Goal: Task Accomplishment & Management: Use online tool/utility

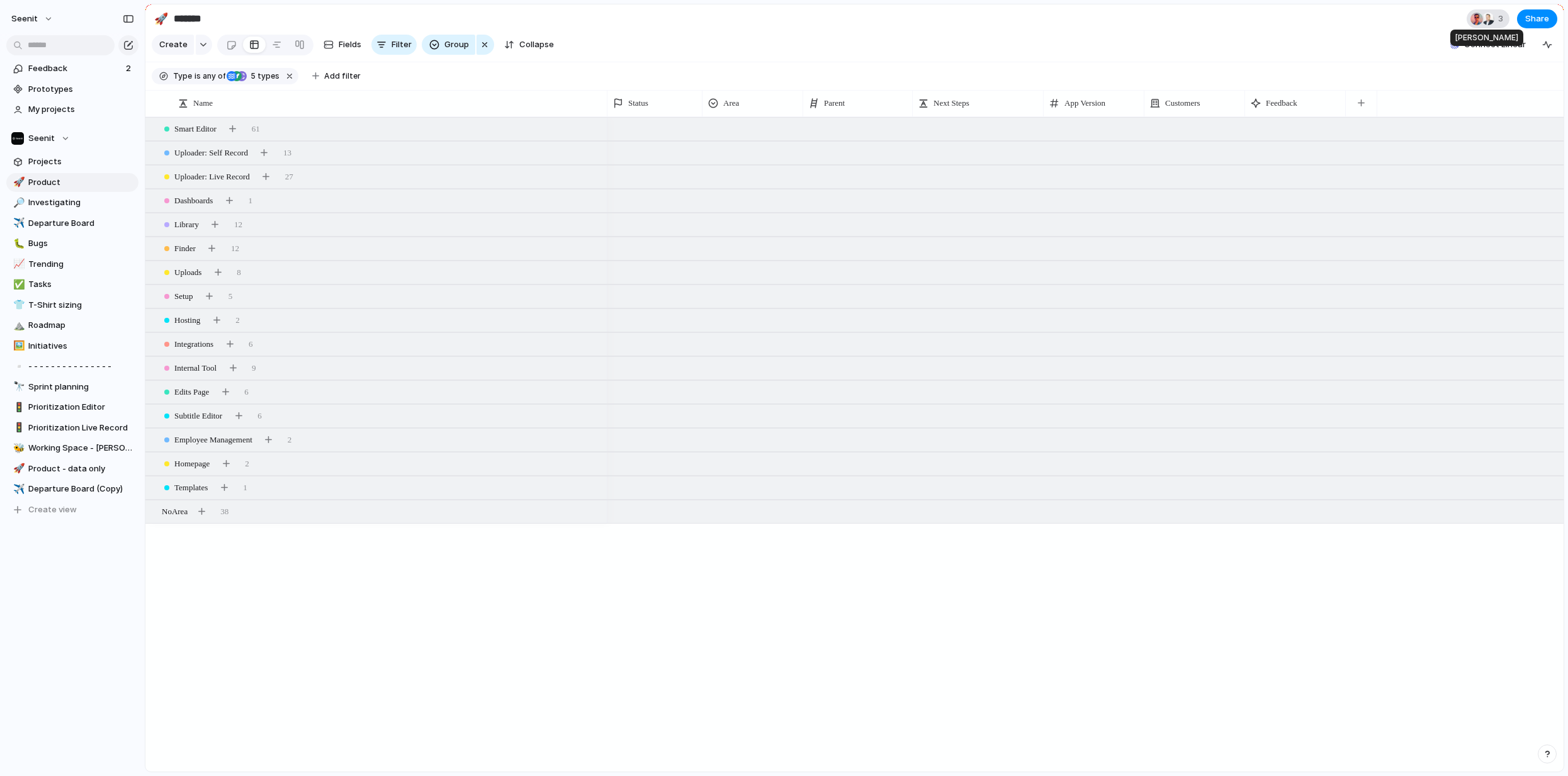
click at [1490, 14] on div at bounding box center [1487, 18] width 12 height 12
click at [427, 564] on div "Seen by [PERSON_NAME] [PERSON_NAME]" at bounding box center [784, 388] width 1568 height 776
click at [60, 225] on span "Departure Board" at bounding box center [81, 223] width 106 height 12
type input "**********"
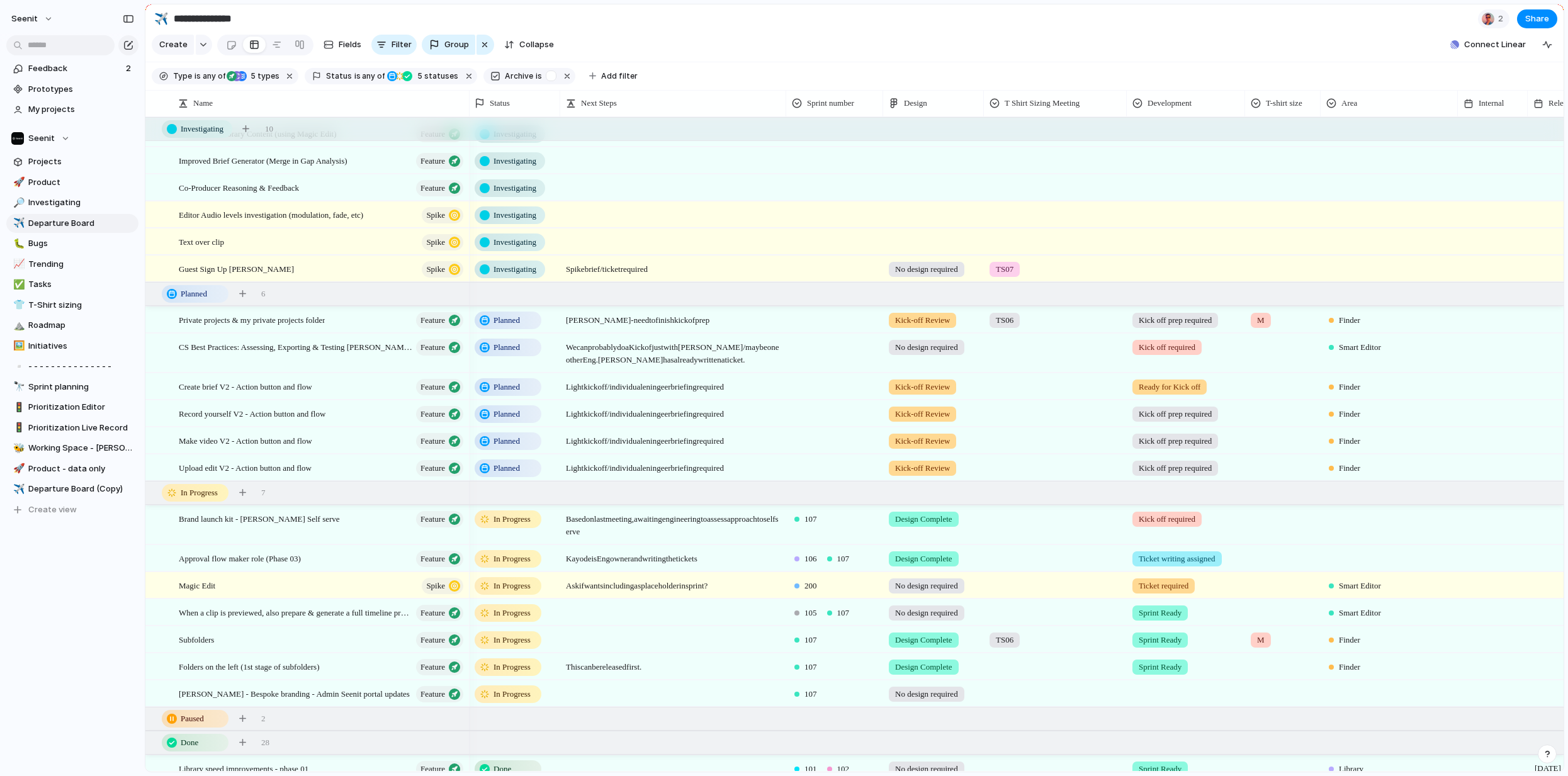
scroll to position [131, 0]
click at [916, 348] on span "No design required" at bounding box center [926, 346] width 63 height 12
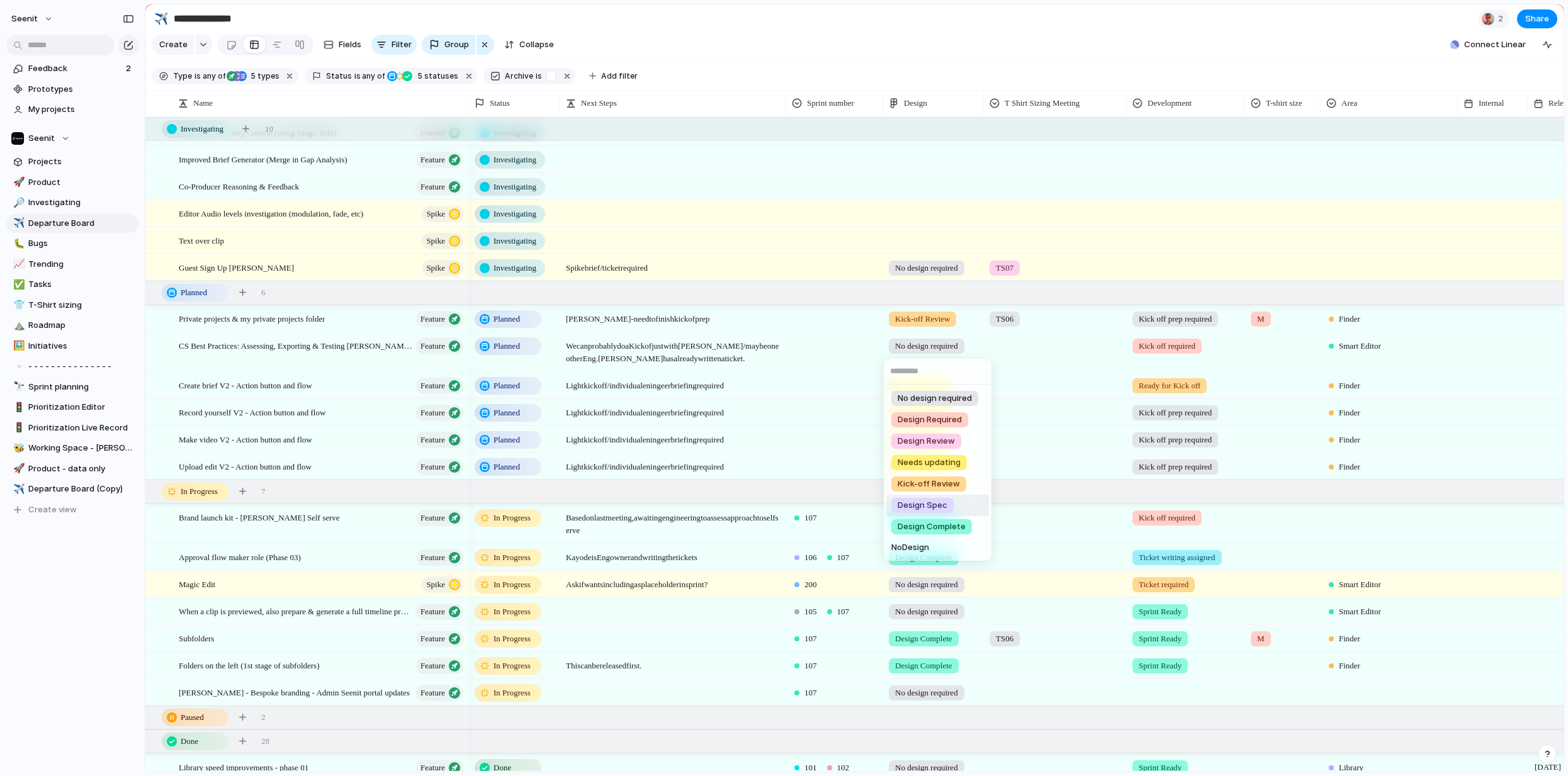
click at [104, 564] on div "No design required Design Required Design Review Needs updating Kick-off Review…" at bounding box center [784, 388] width 1568 height 776
click at [924, 386] on span "Kick-off Review" at bounding box center [922, 386] width 55 height 12
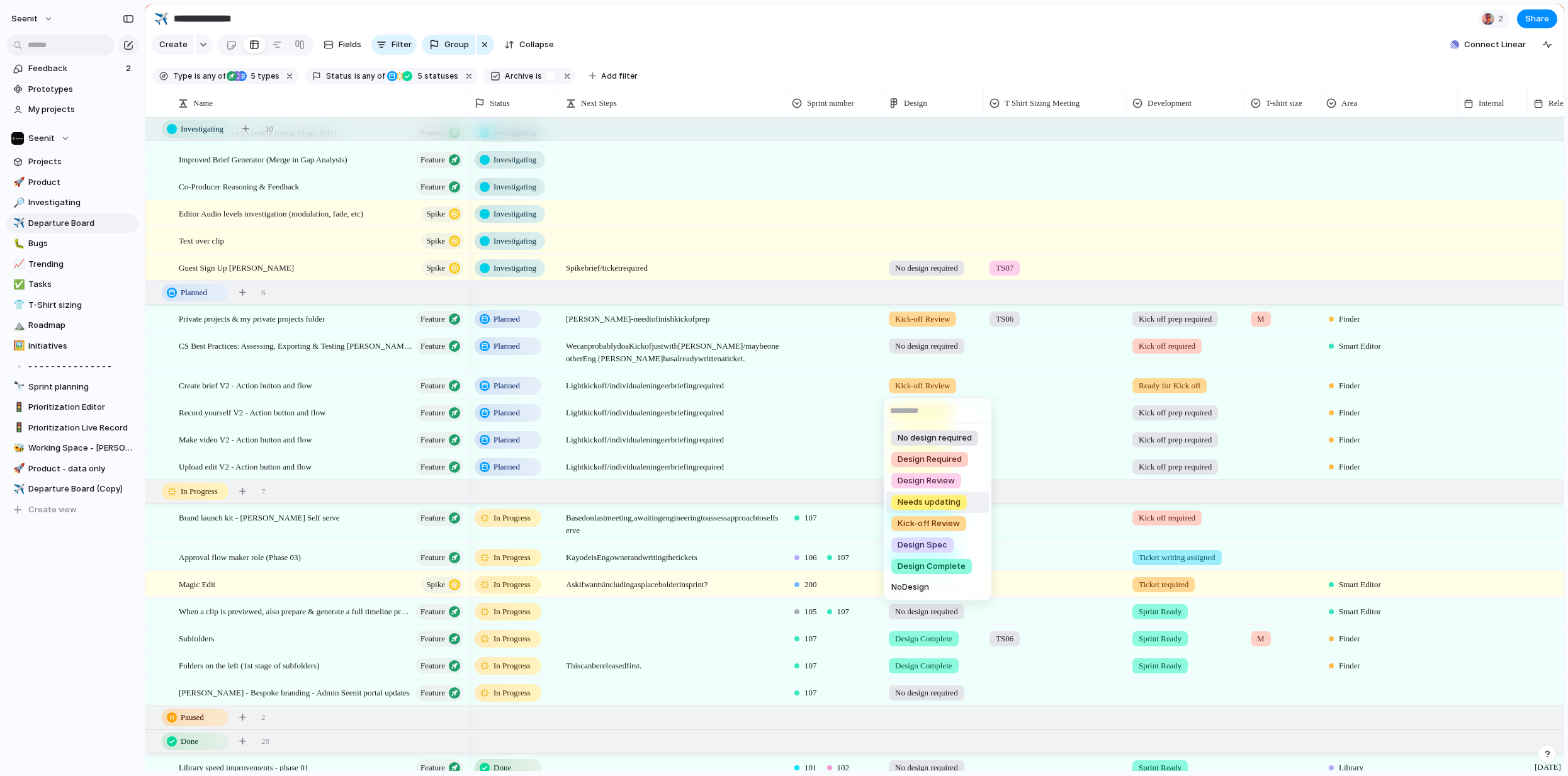
click at [68, 620] on div "No design required Design Required Design Review Needs updating Kick-off Review…" at bounding box center [784, 388] width 1568 height 776
click at [996, 444] on div at bounding box center [1056, 438] width 142 height 21
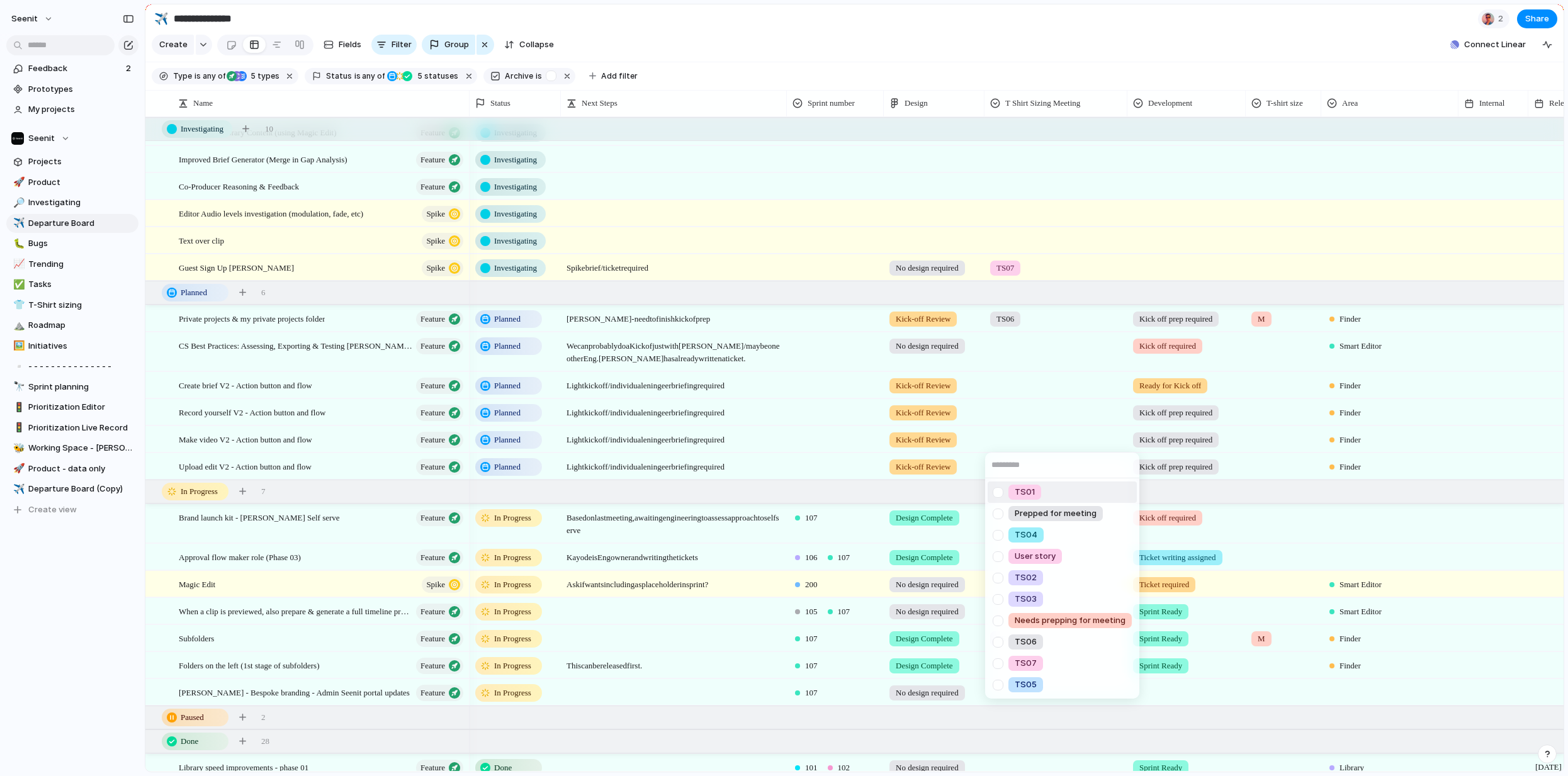
click at [854, 444] on div "TS01 Prepped for meeting TS04 User story TS02 TS03 Needs prepping for meeting T…" at bounding box center [784, 388] width 1568 height 776
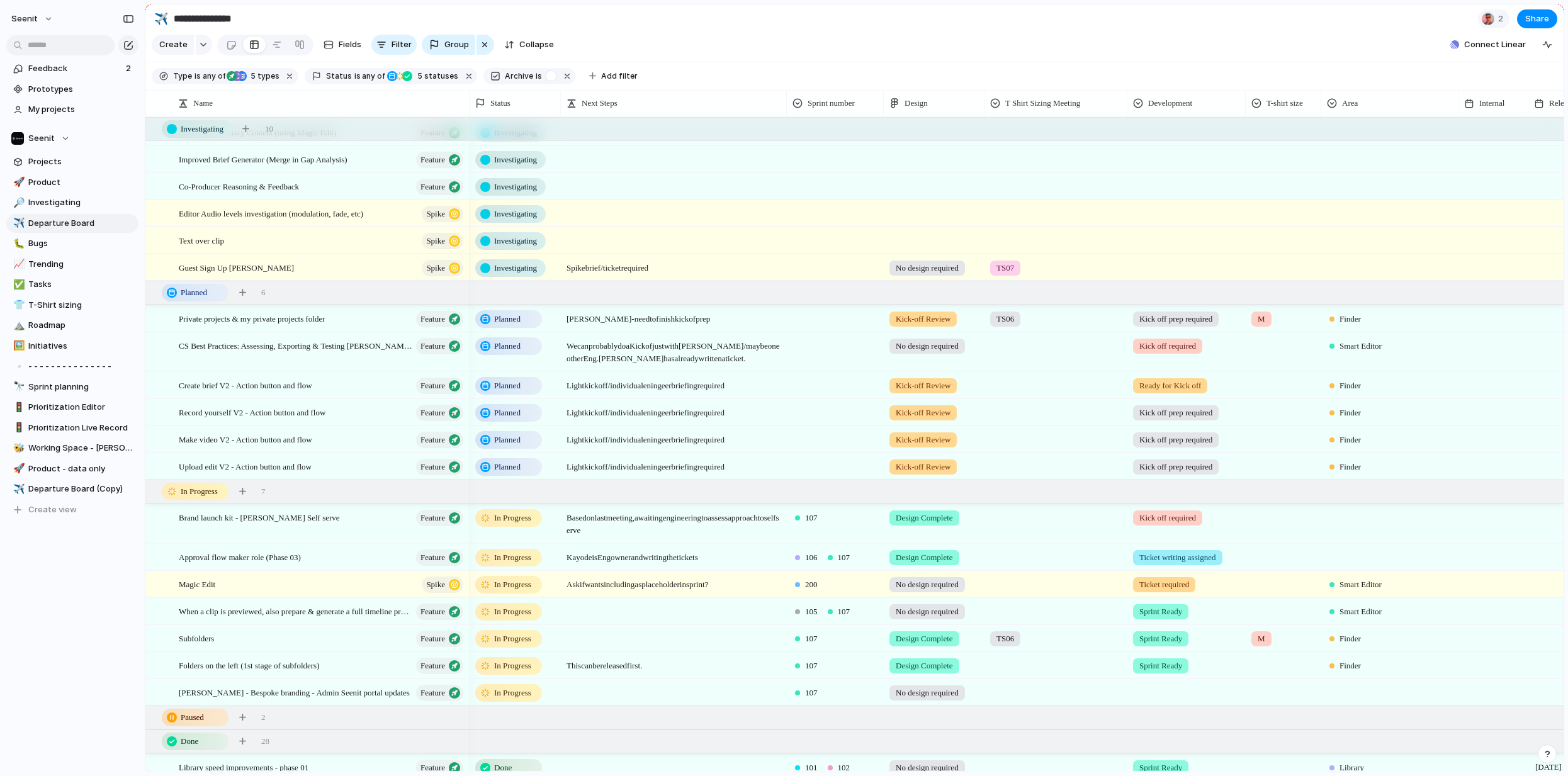
click at [1175, 387] on span "Ready for Kick off" at bounding box center [1170, 386] width 62 height 12
click at [111, 579] on div "Pre-development T-shirt required T-shirt completed Kick off required Kick off p…" at bounding box center [784, 388] width 1568 height 776
click at [1180, 417] on span "Kick off prep required" at bounding box center [1175, 413] width 73 height 12
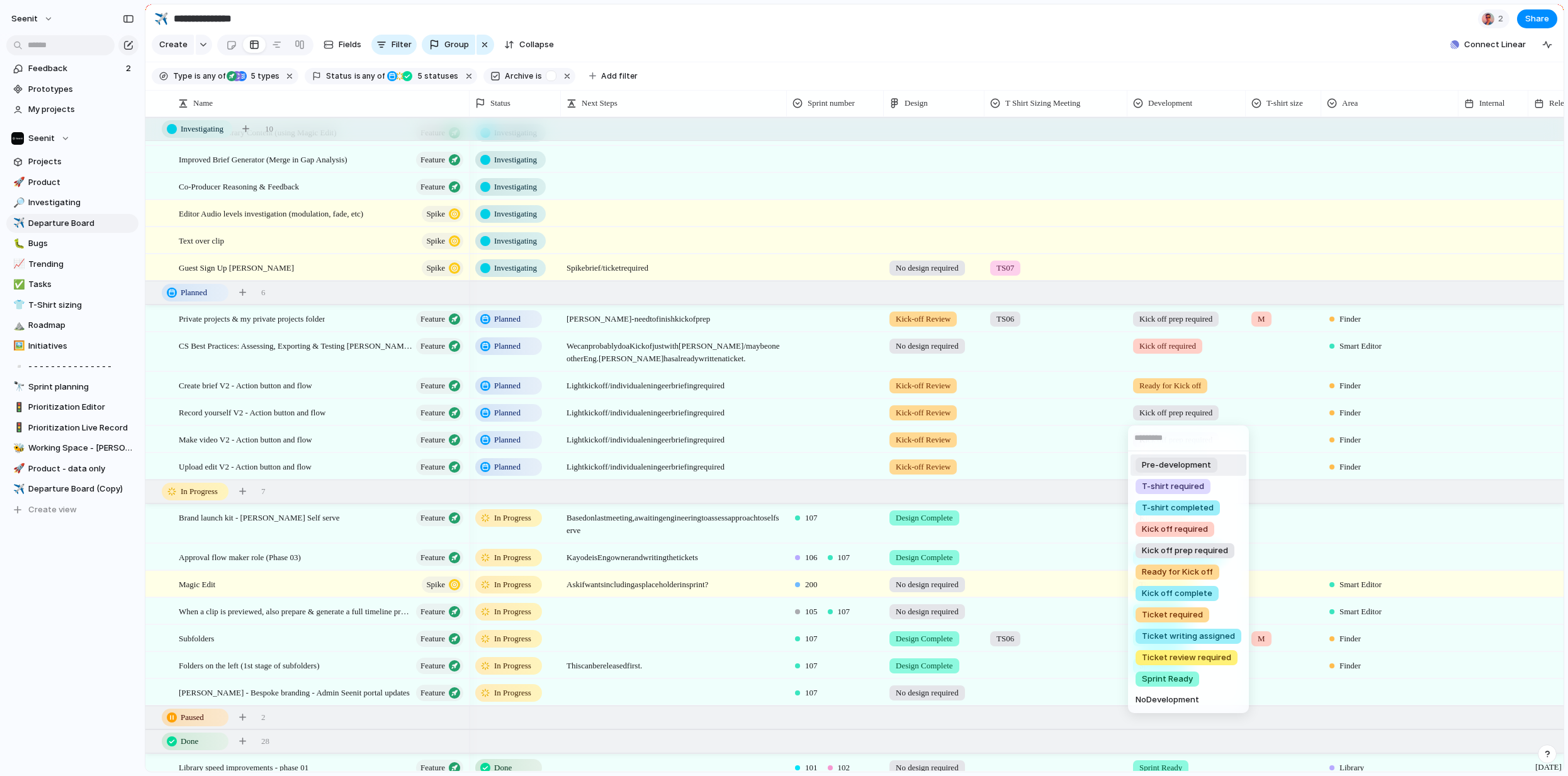
click at [101, 545] on div "Pre-development T-shirt required T-shirt completed Kick off required Kick off p…" at bounding box center [784, 388] width 1568 height 776
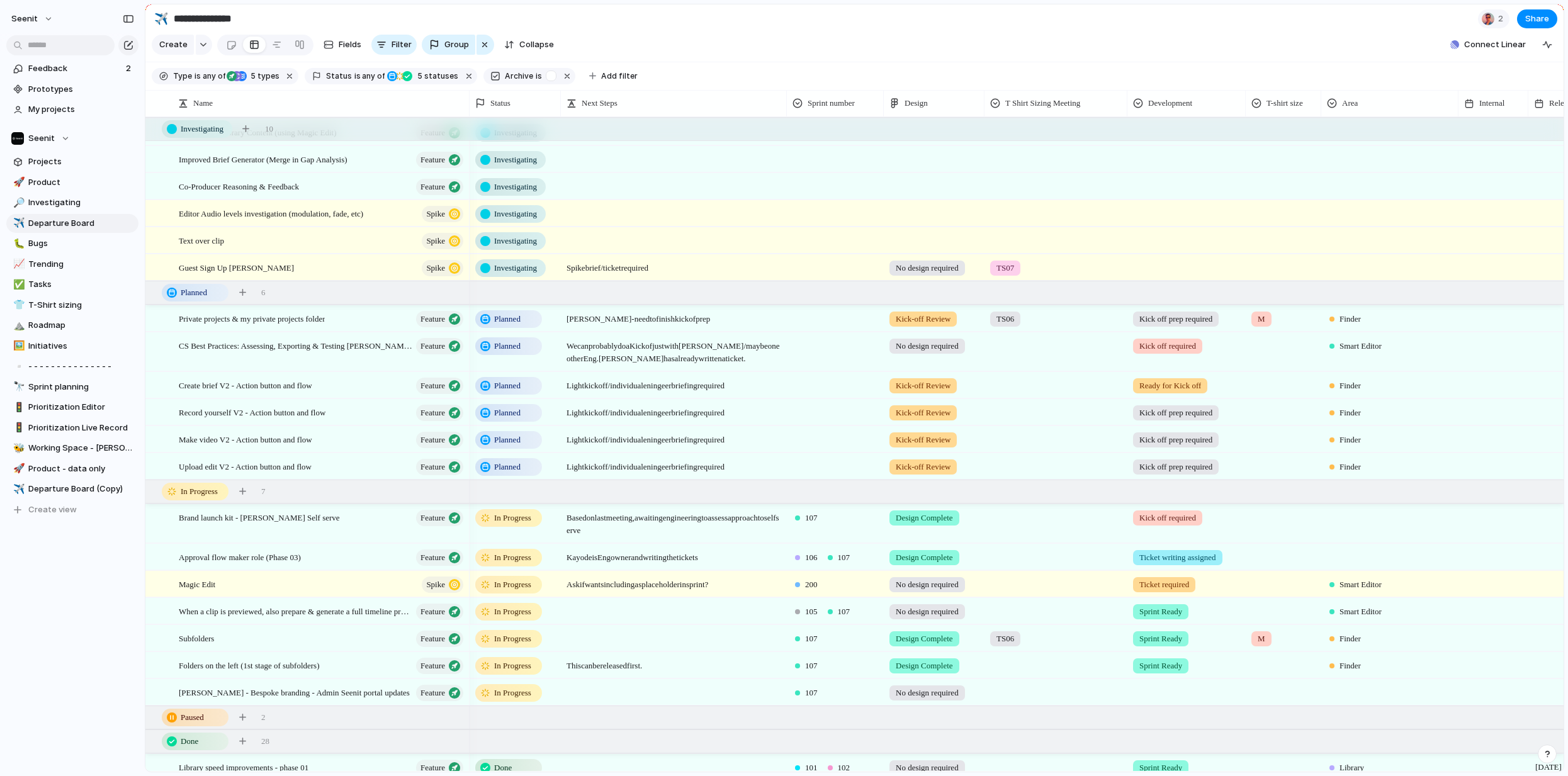
click at [840, 638] on div "107" at bounding box center [836, 636] width 96 height 21
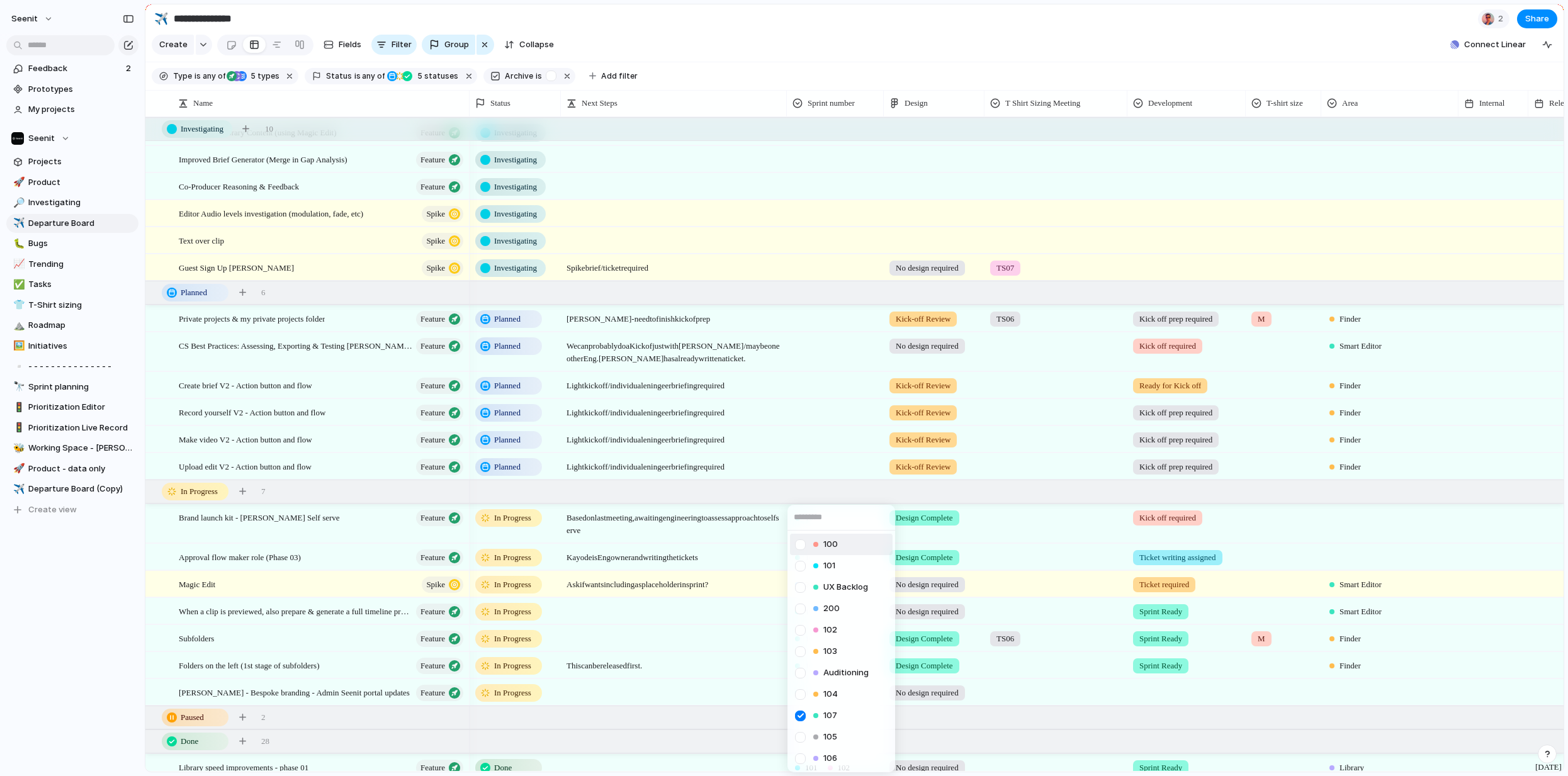
click at [818, 518] on input "text" at bounding box center [841, 517] width 108 height 25
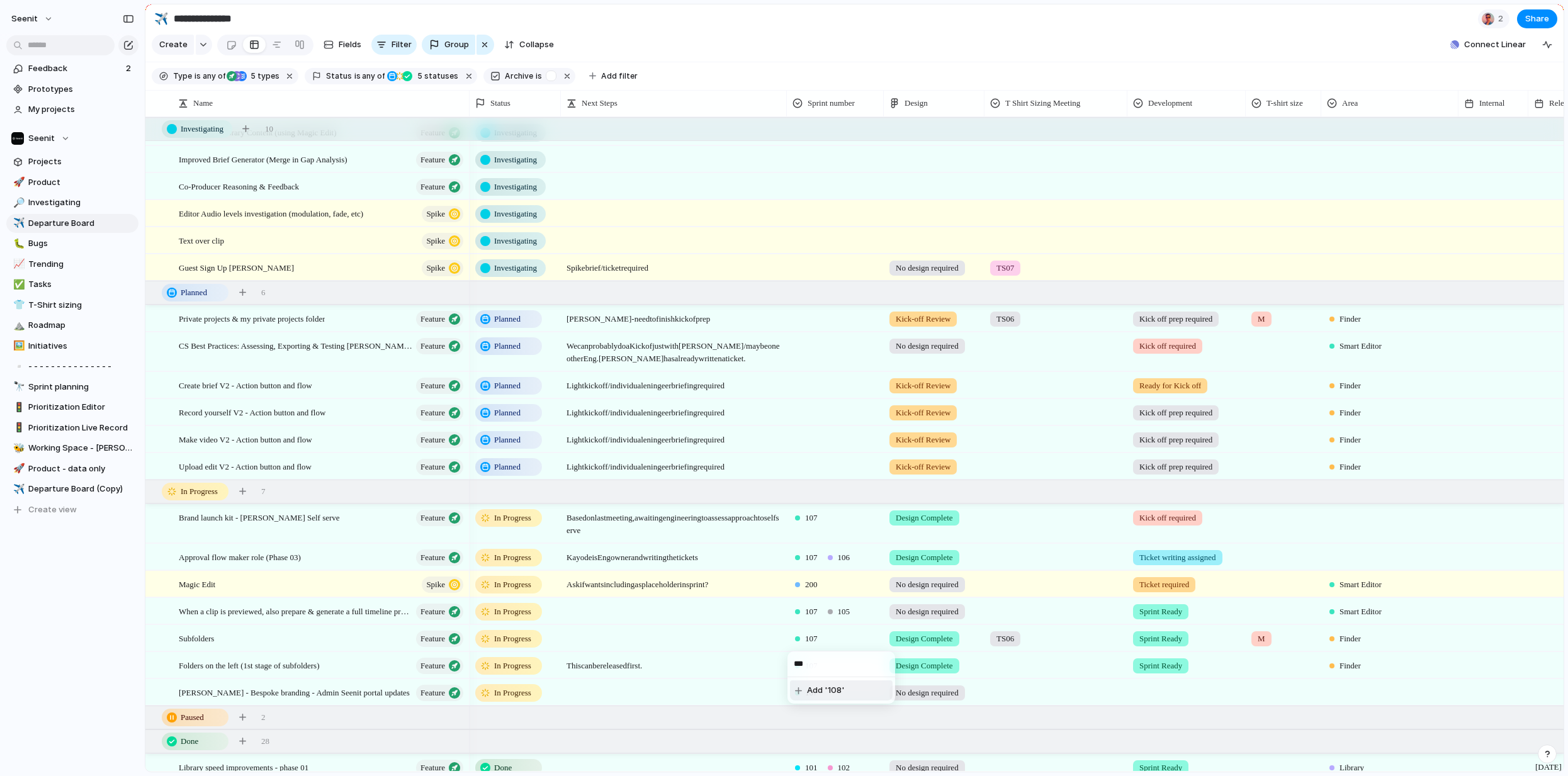
type input "***"
click at [827, 691] on span "Add '108'" at bounding box center [825, 690] width 37 height 12
click at [97, 665] on div "Seenit Feedback 2 Prototypes My projects Seenit Projects 🚀 Product 🔎 Investigat…" at bounding box center [72, 388] width 145 height 776
click at [845, 665] on div "107" at bounding box center [836, 664] width 96 height 21
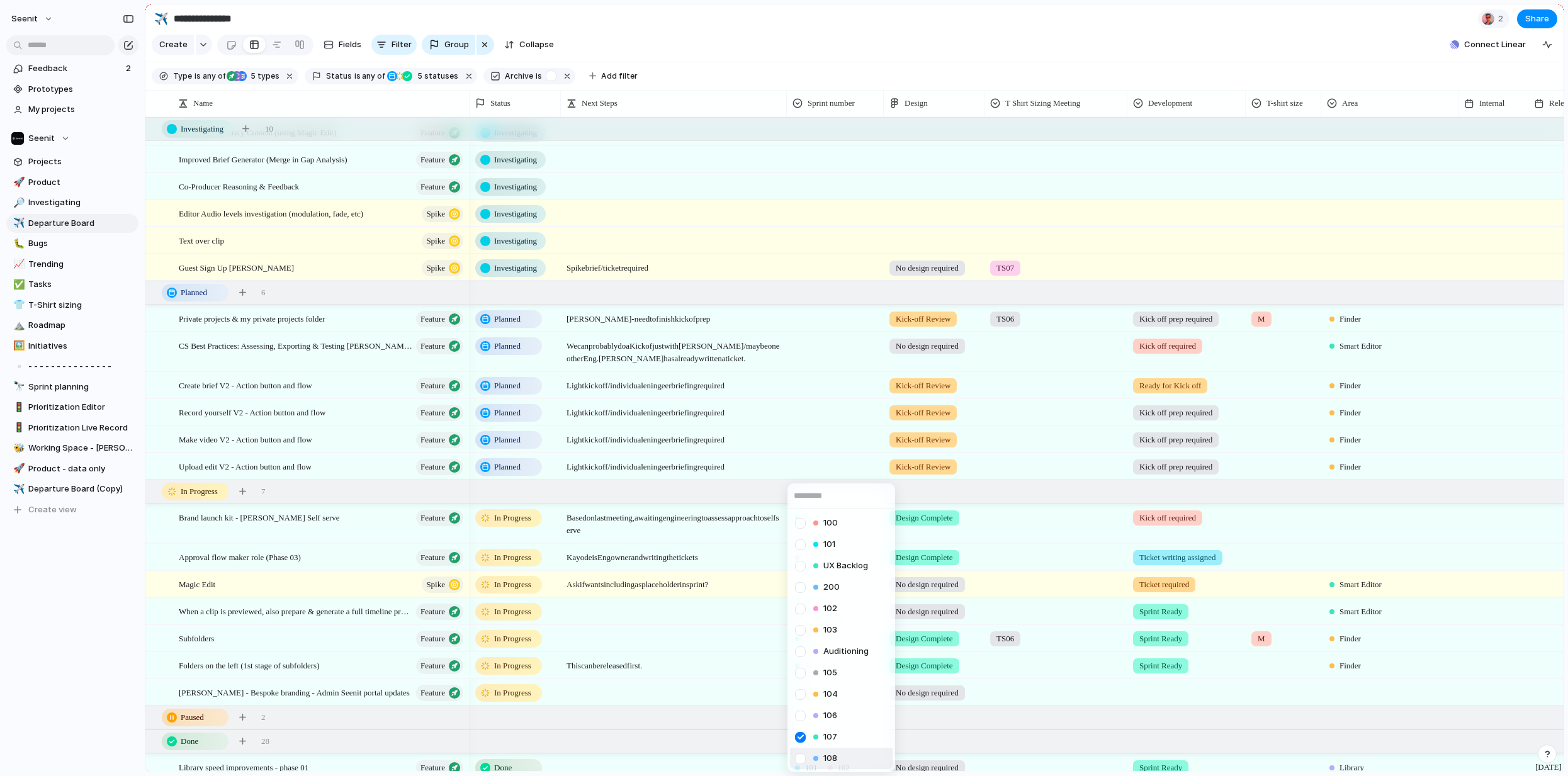
click at [841, 756] on li "108" at bounding box center [841, 758] width 102 height 22
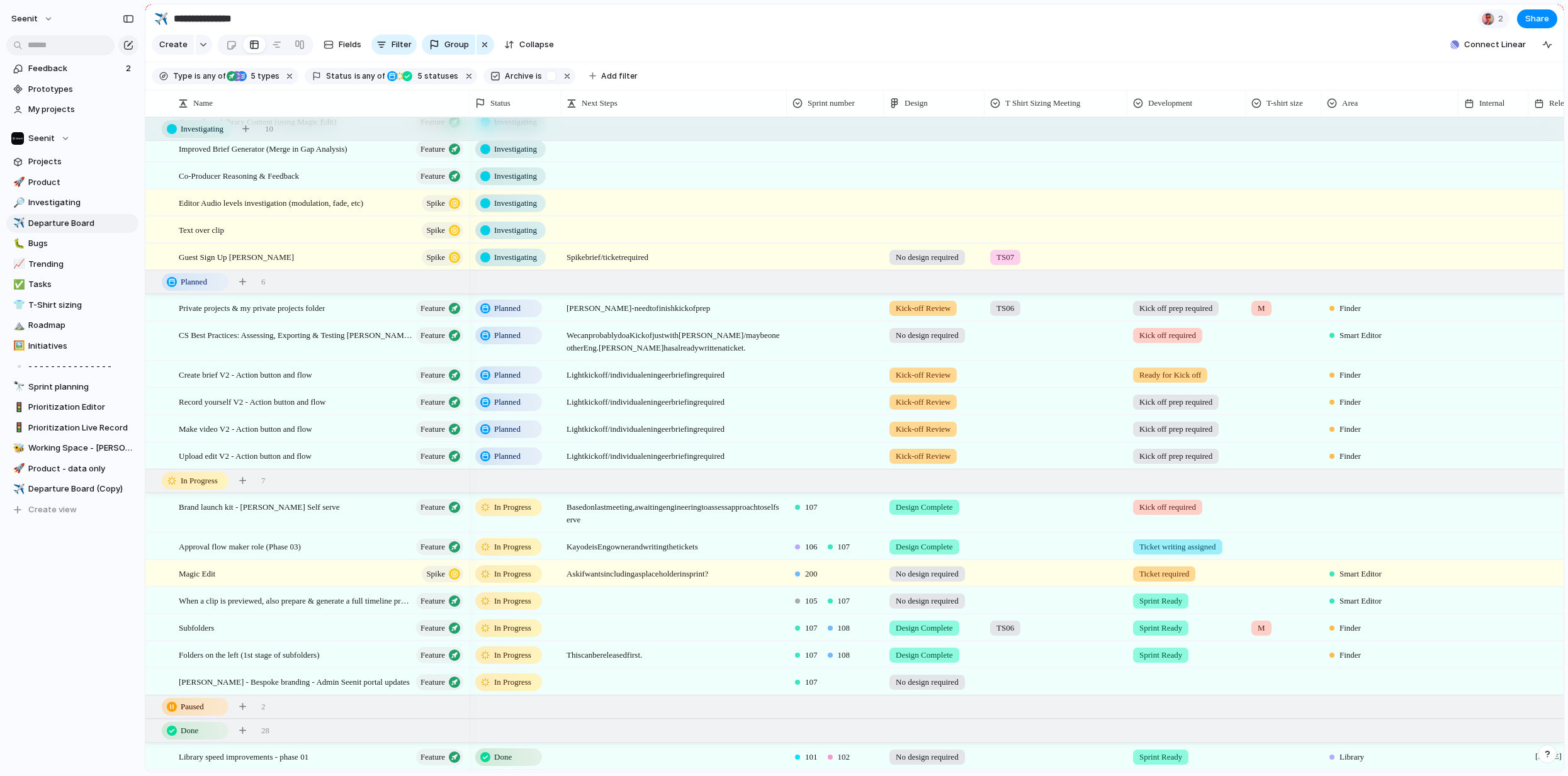
scroll to position [143, 0]
click at [845, 683] on div "107" at bounding box center [836, 679] width 96 height 21
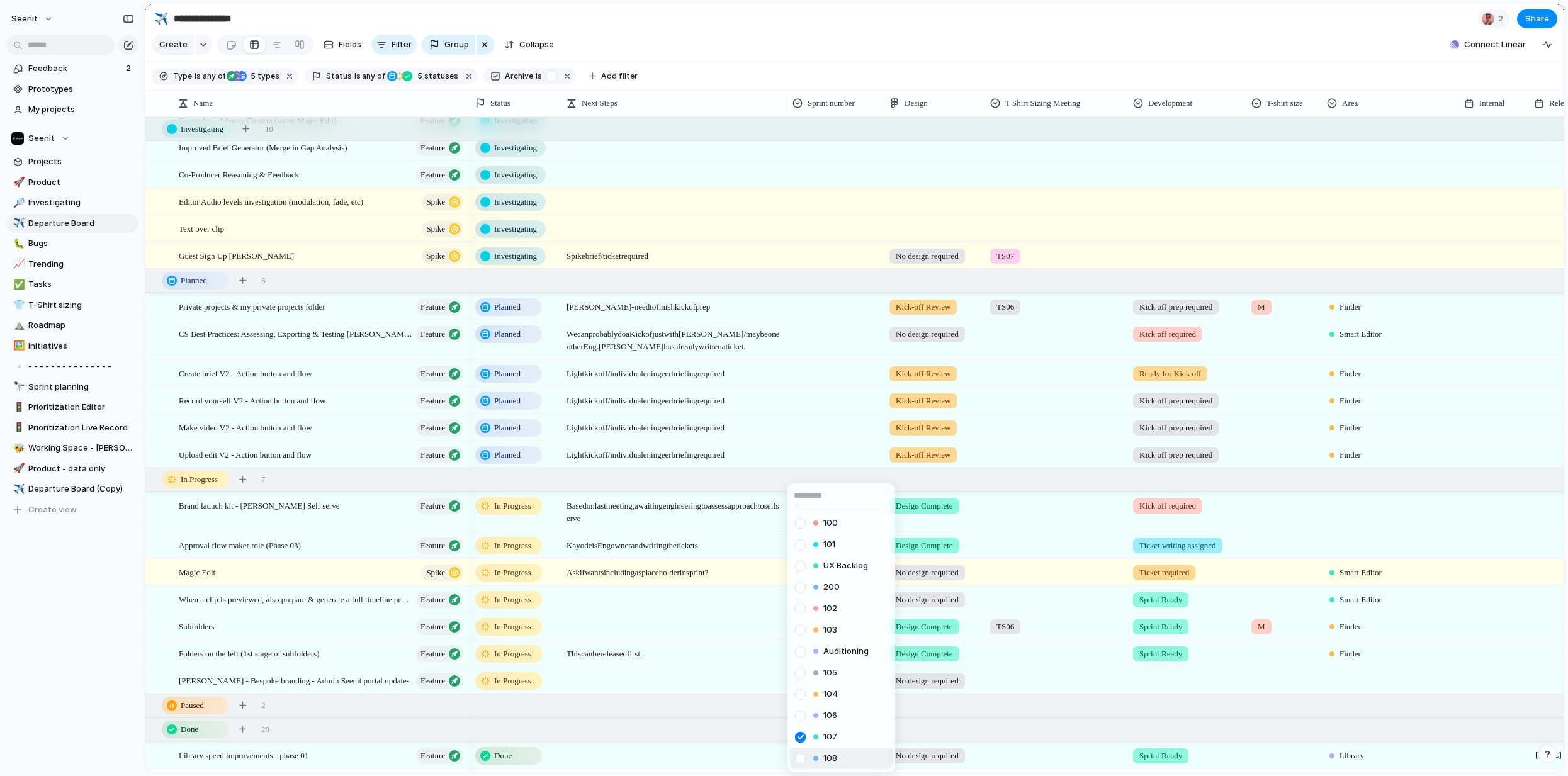
click at [826, 760] on span "108" at bounding box center [830, 758] width 14 height 12
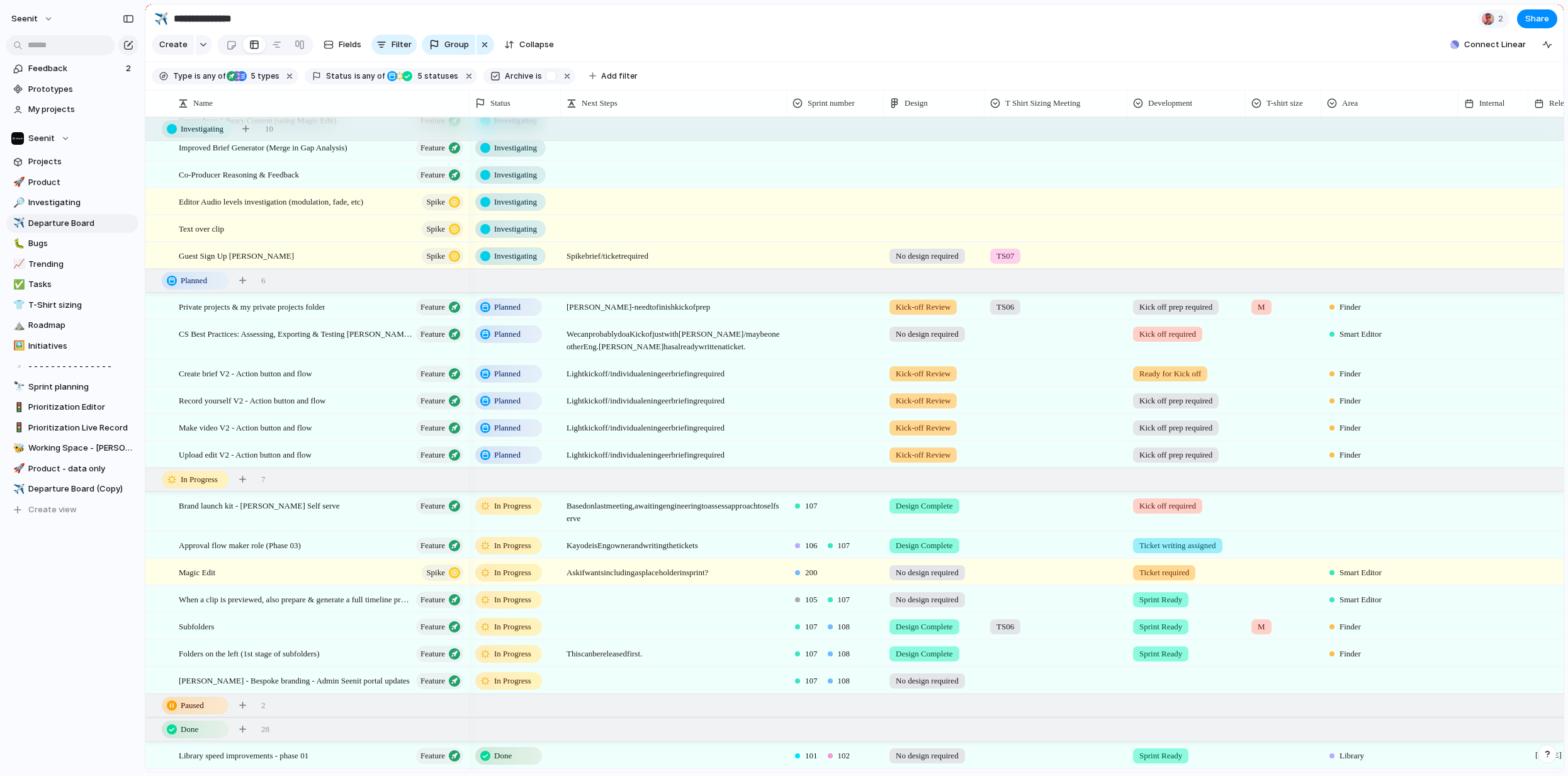
click at [877, 549] on div "106 107" at bounding box center [836, 543] width 96 height 21
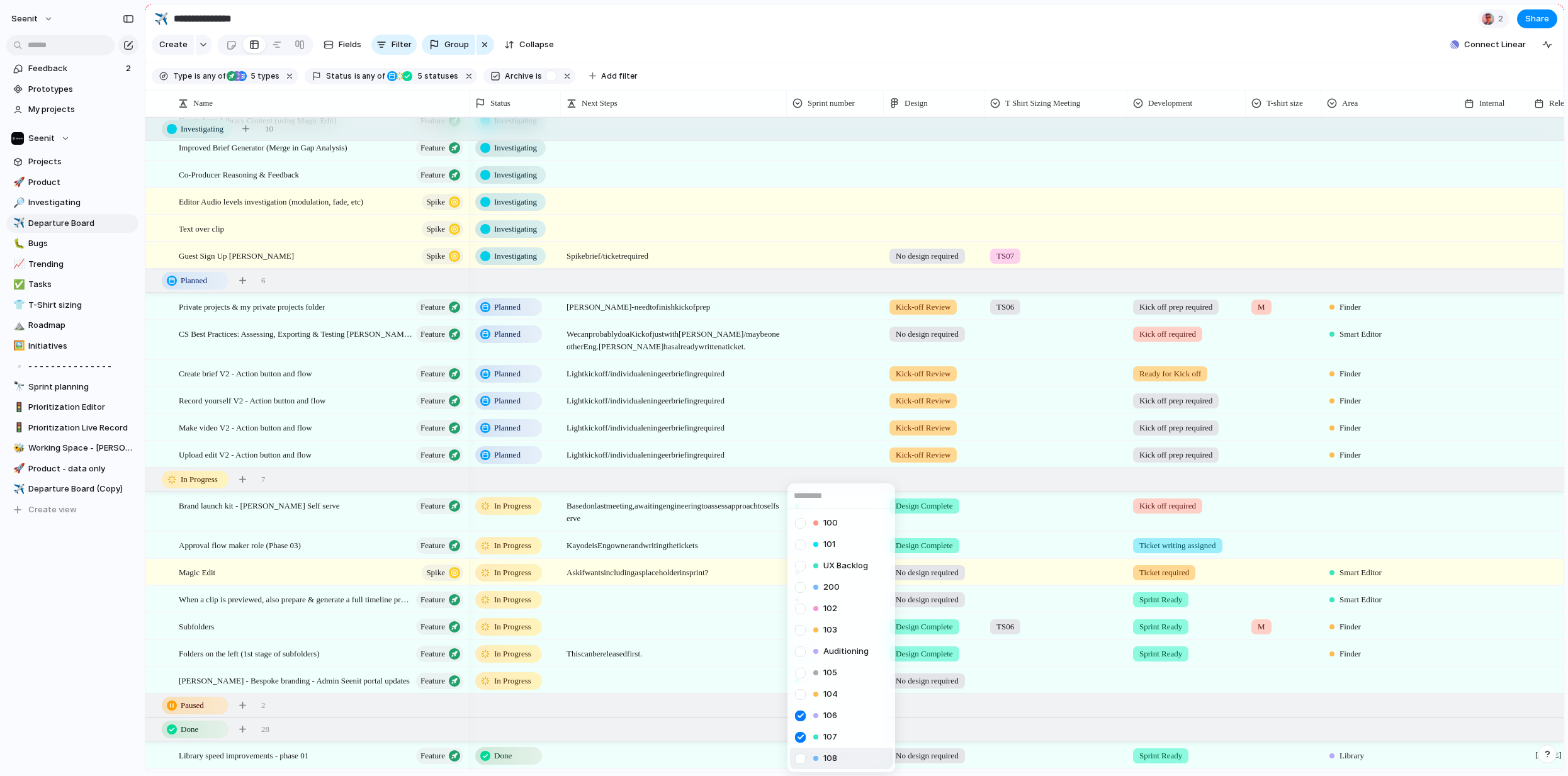
click at [813, 758] on div at bounding box center [816, 759] width 5 height 5
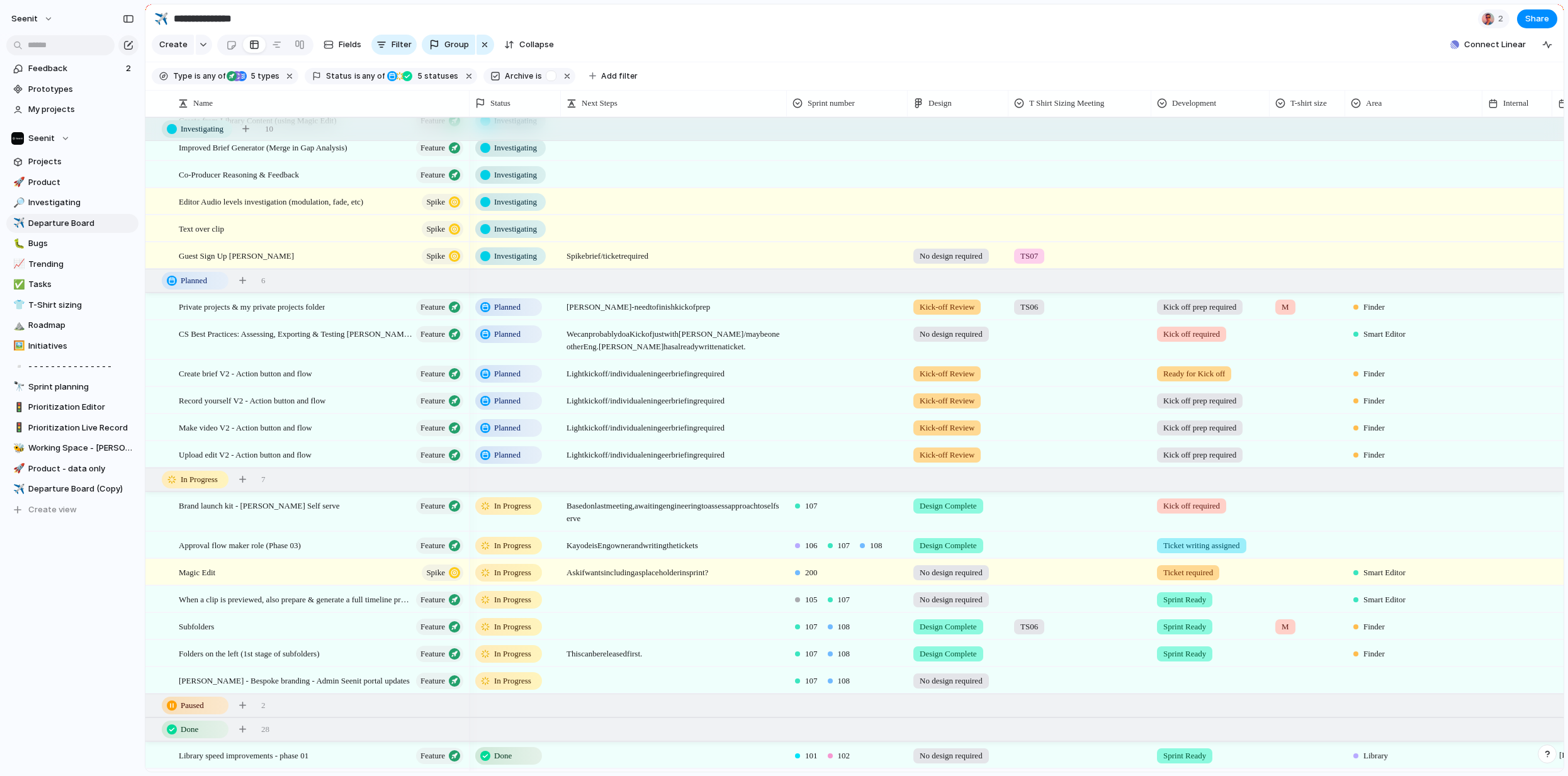
drag, startPoint x: 884, startPoint y: 108, endPoint x: 908, endPoint y: 109, distance: 24.0
click at [908, 109] on div at bounding box center [907, 103] width 7 height 26
click at [861, 513] on div "107" at bounding box center [847, 503] width 120 height 21
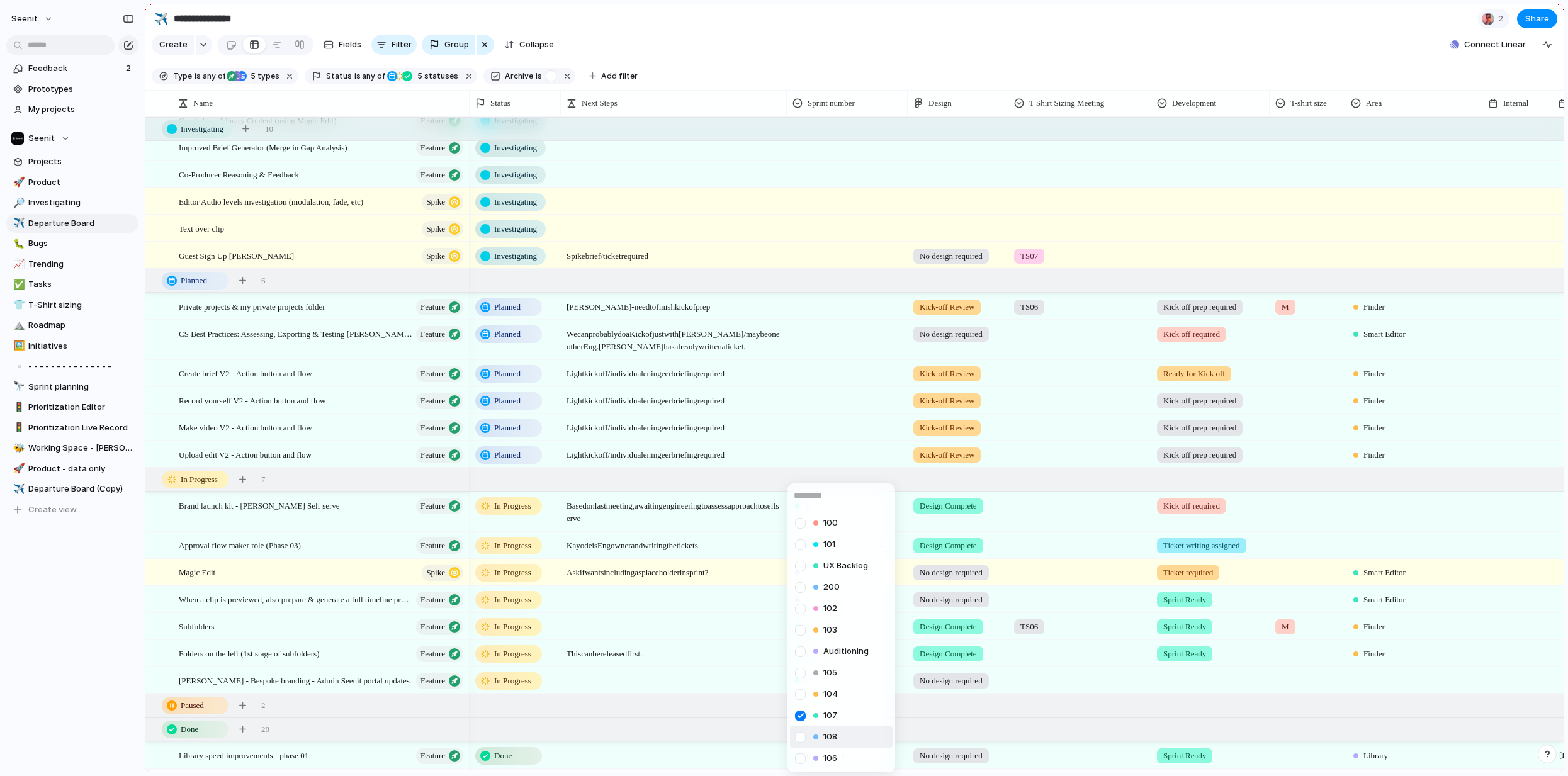
click at [799, 740] on div at bounding box center [801, 738] width 22 height 22
click at [119, 698] on div "100 101 UX Backlog 200 102 103 Auditioning 105 104 107 108 106" at bounding box center [784, 388] width 1568 height 776
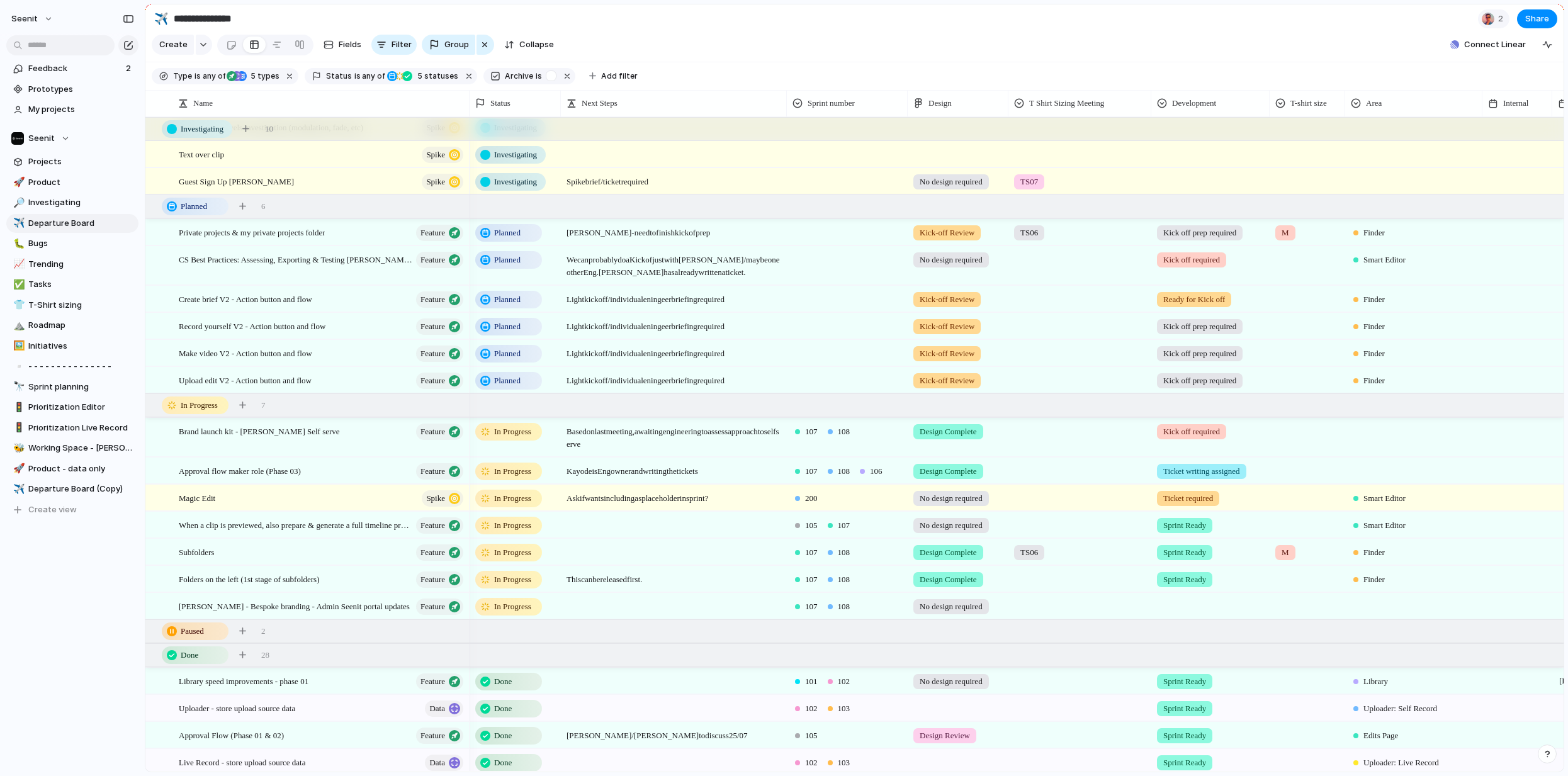
scroll to position [219, 0]
click at [520, 526] on span "In Progress" at bounding box center [512, 524] width 37 height 12
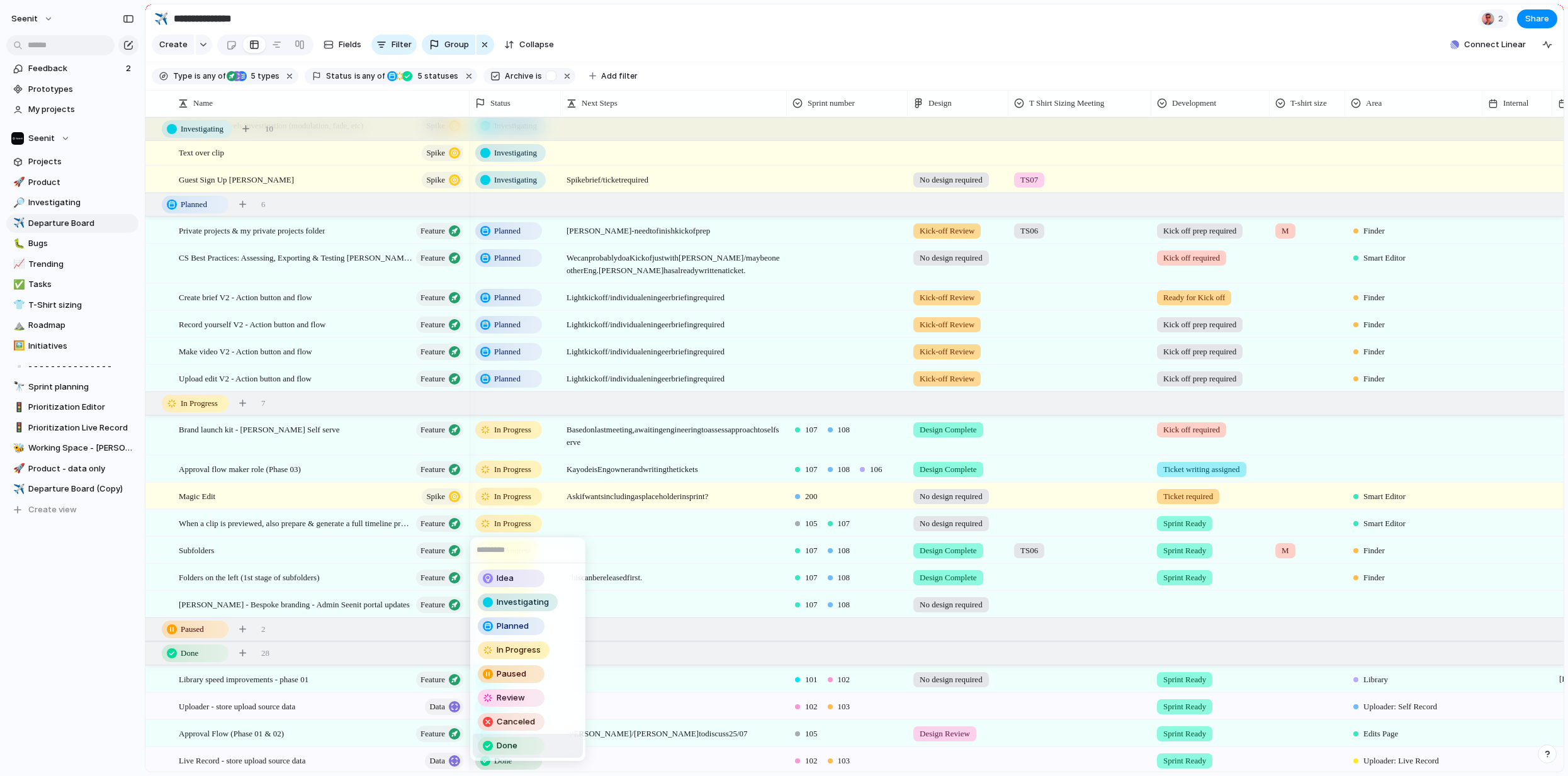
click at [505, 745] on span "Done" at bounding box center [507, 746] width 21 height 12
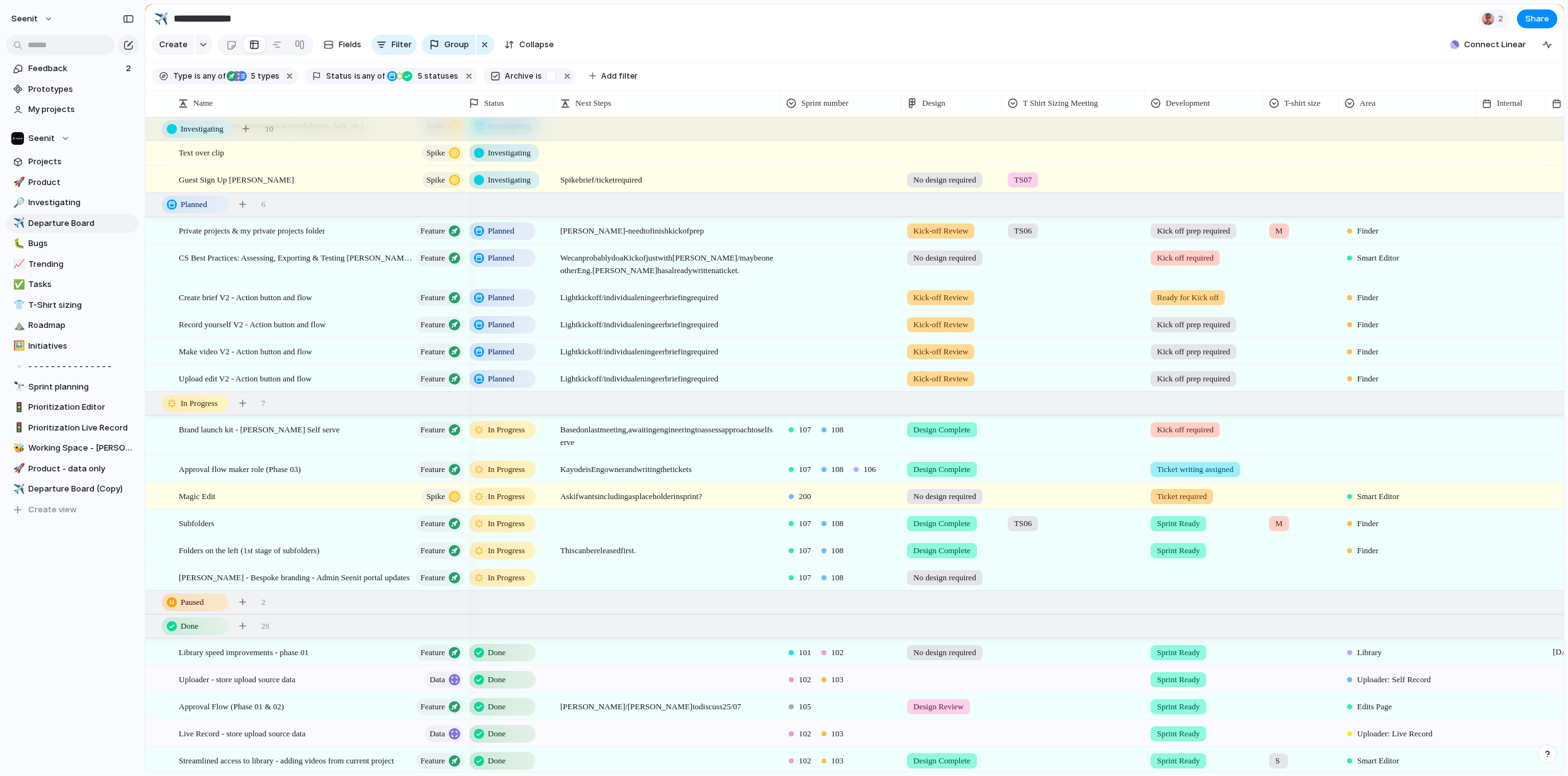
scroll to position [0, 0]
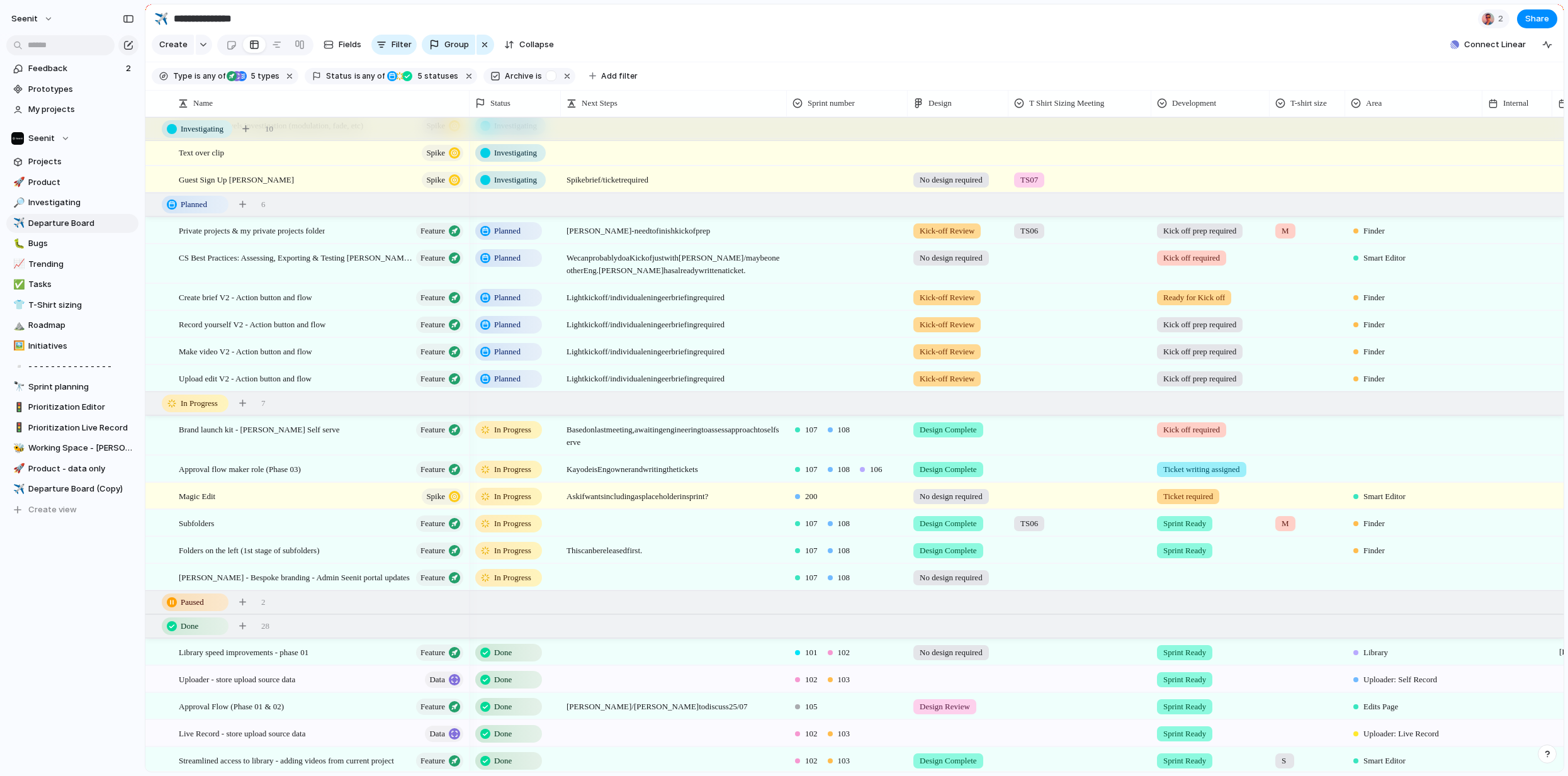
click at [948, 378] on span "Kick-off Review" at bounding box center [947, 378] width 55 height 12
click at [858, 380] on div "No design required Design Required Design Review Needs updating Kick-off Review…" at bounding box center [784, 388] width 1568 height 776
click at [248, 380] on span "Upload edit V2 - Action button and flow" at bounding box center [245, 378] width 133 height 14
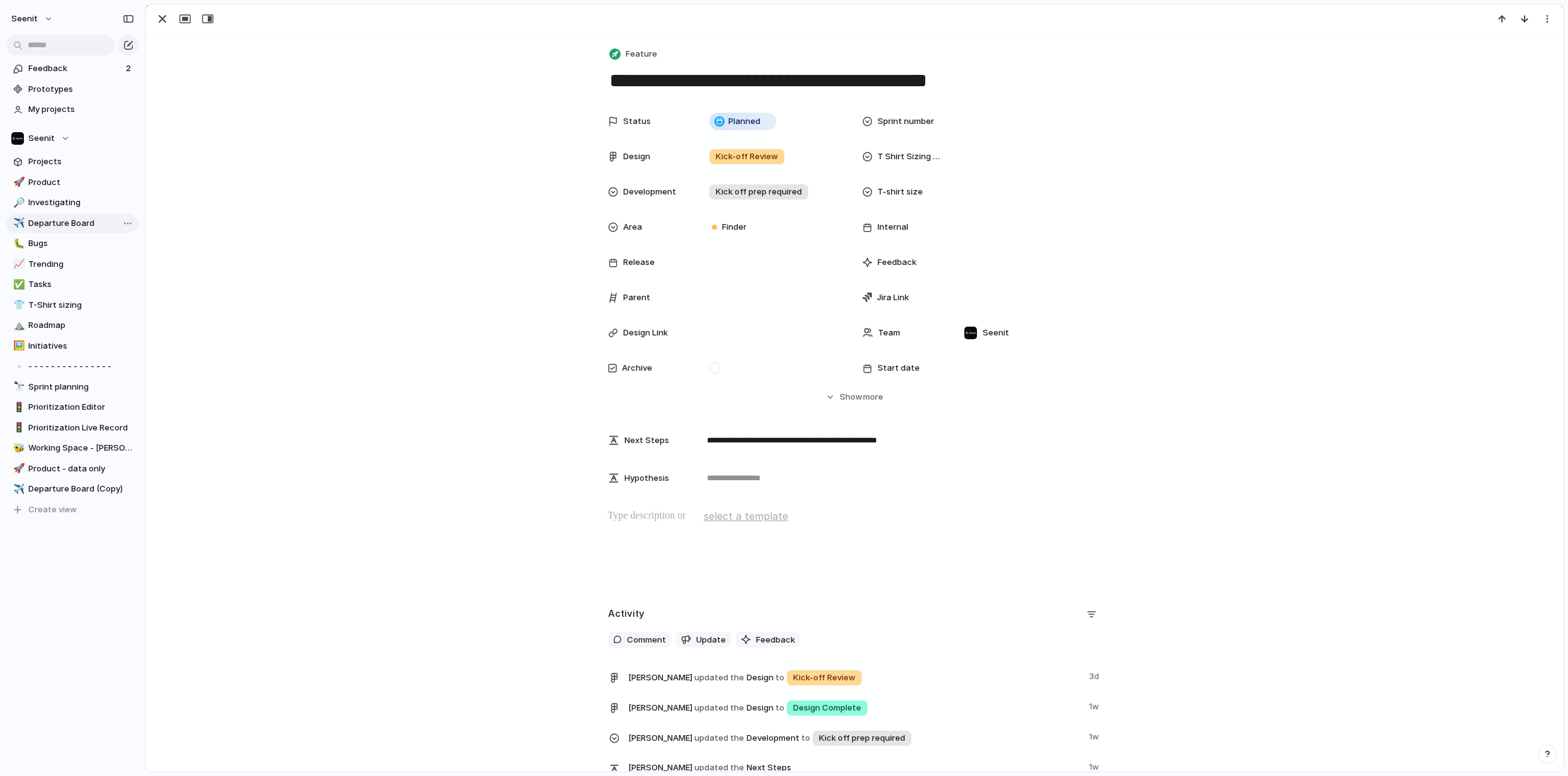
click at [54, 220] on span "Departure Board" at bounding box center [81, 223] width 106 height 12
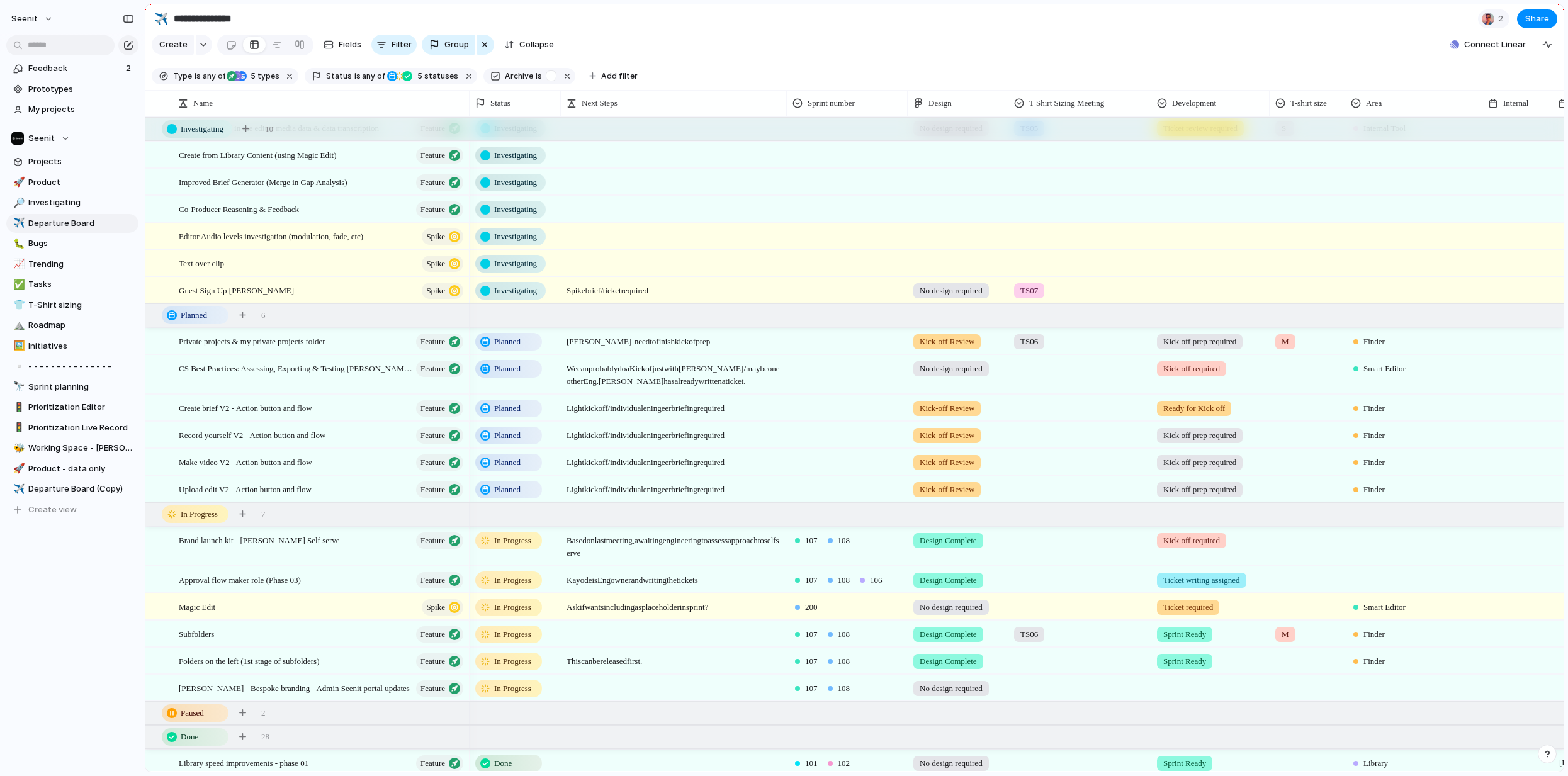
scroll to position [101, 0]
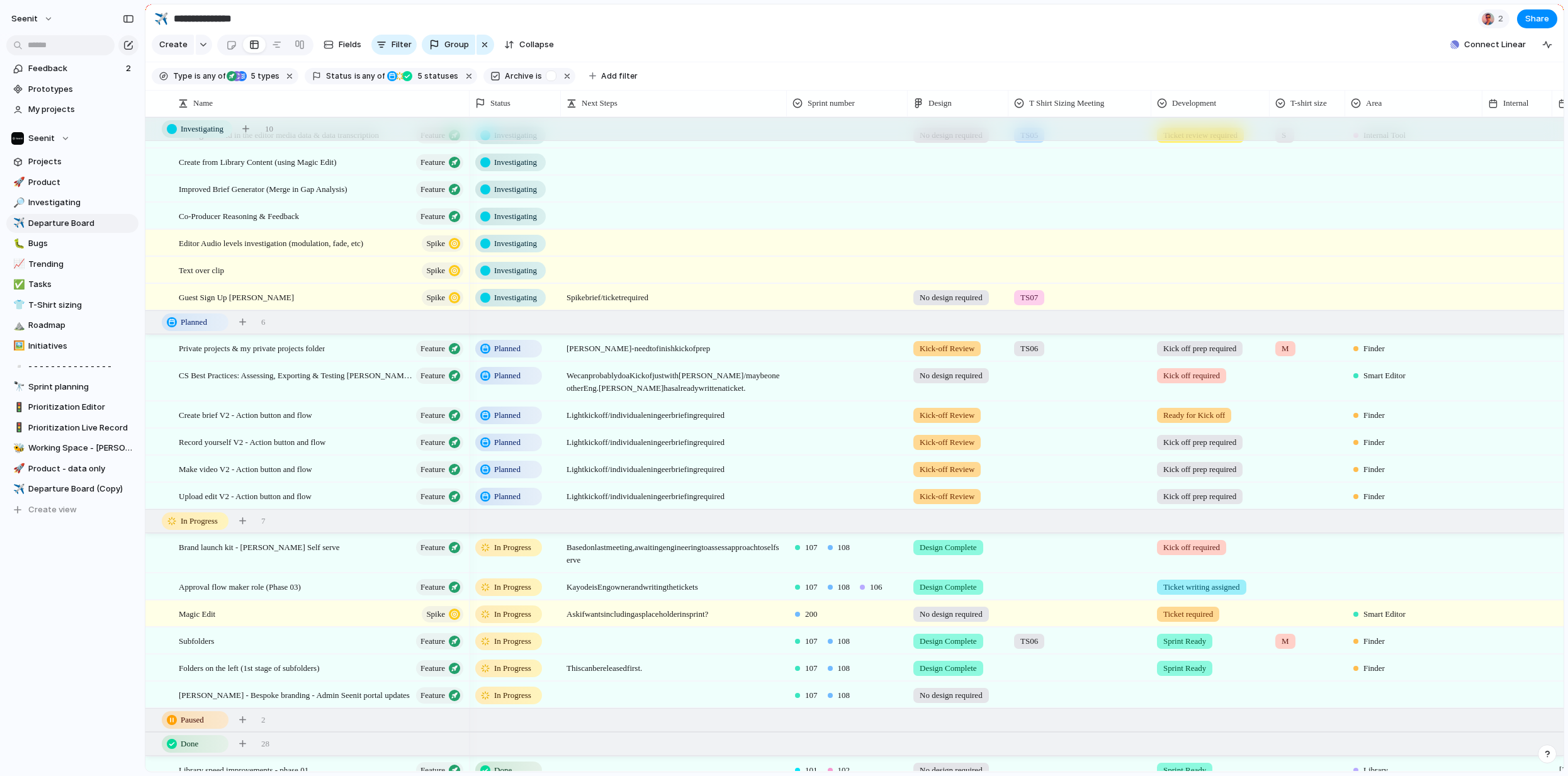
click at [949, 415] on span "Kick-off Review" at bounding box center [947, 415] width 55 height 12
click at [1051, 416] on div "No design required Design Required Design Review Needs updating Kick-off Review…" at bounding box center [784, 388] width 1568 height 776
